Goal: Transaction & Acquisition: Obtain resource

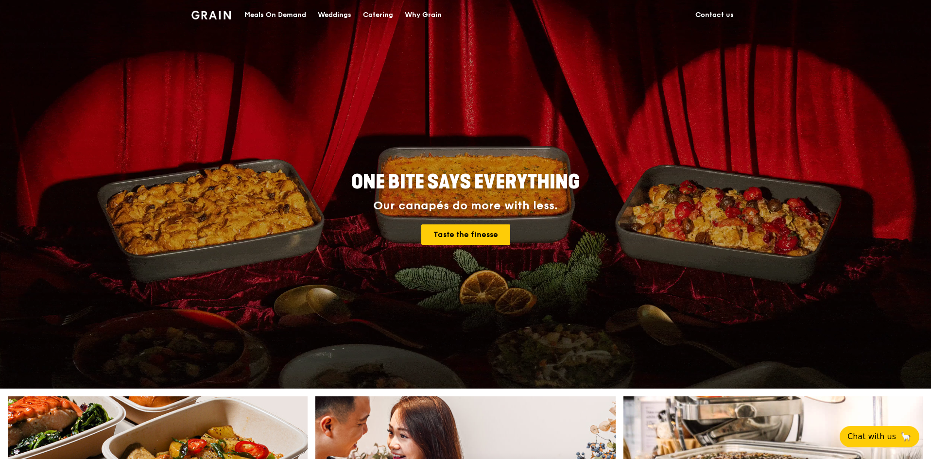
click at [385, 15] on div "Catering" at bounding box center [378, 14] width 30 height 29
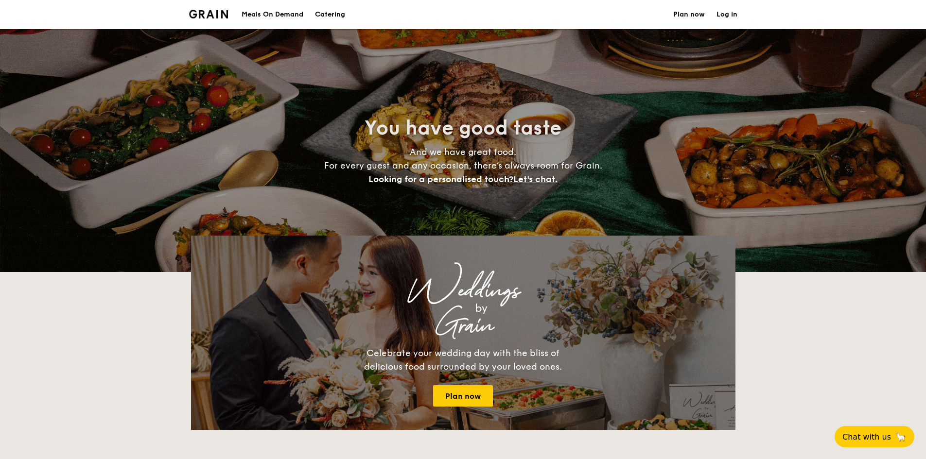
select select
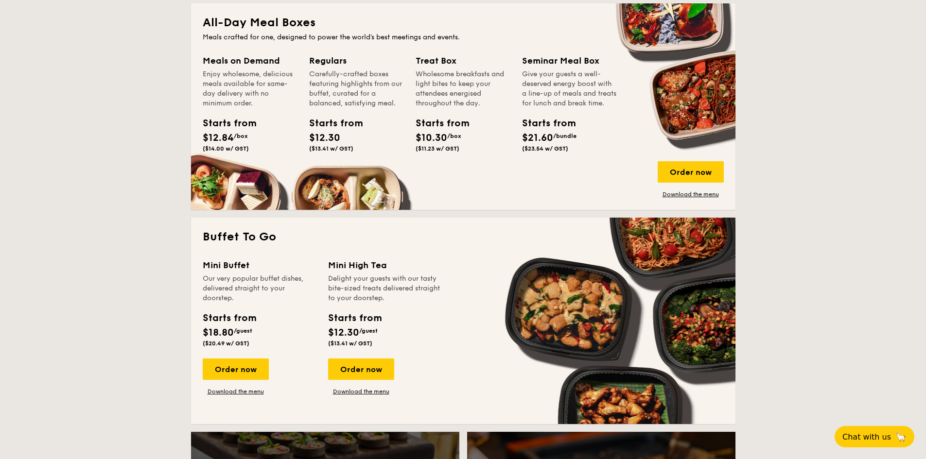
scroll to position [583, 0]
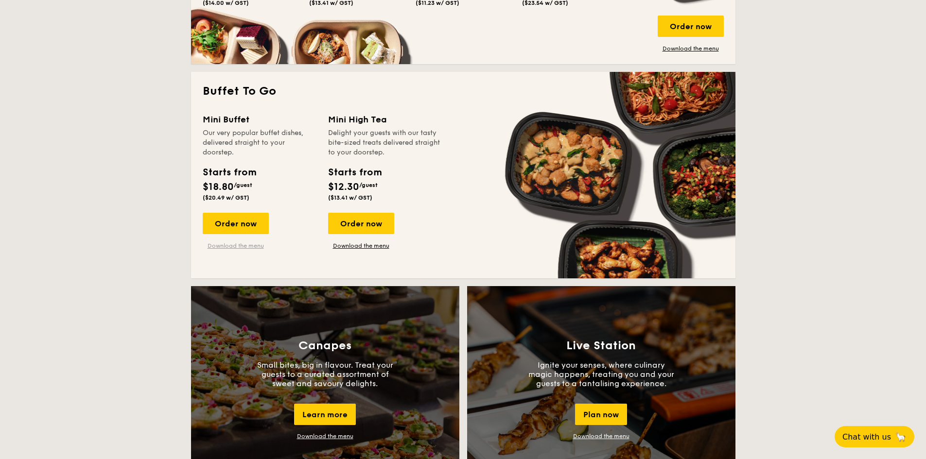
click at [241, 243] on link "Download the menu" at bounding box center [236, 246] width 66 height 8
